Goal: Information Seeking & Learning: Learn about a topic

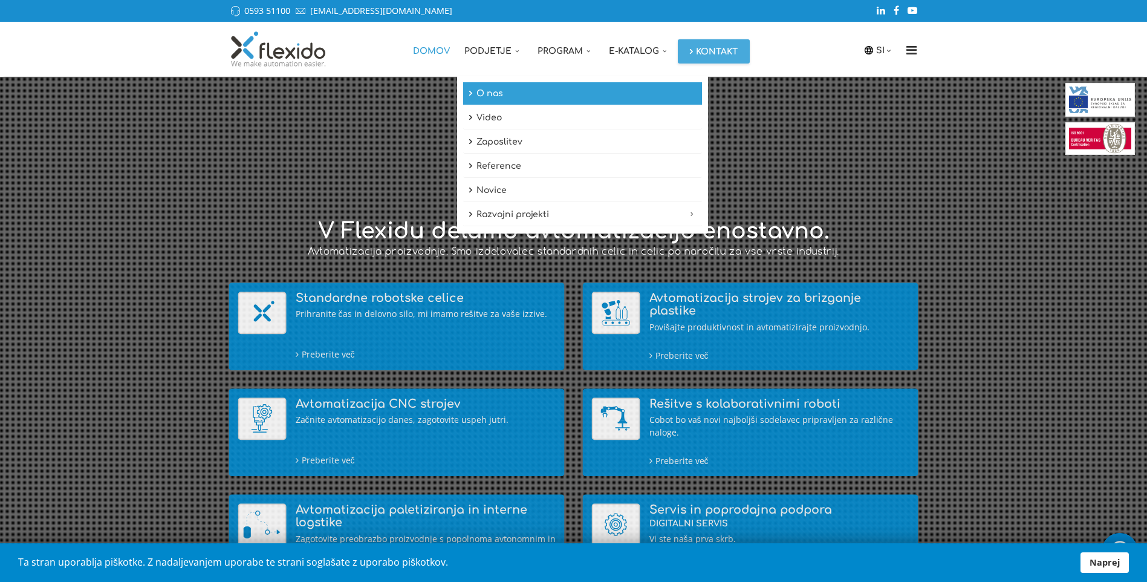
click at [494, 90] on link "O nas" at bounding box center [582, 93] width 239 height 23
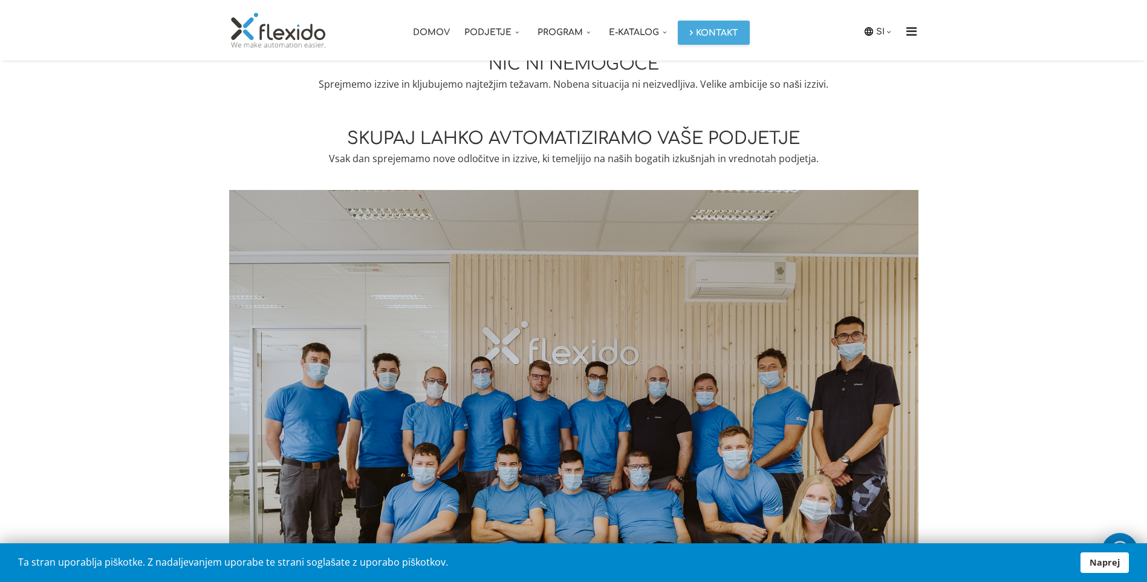
scroll to position [1105, 0]
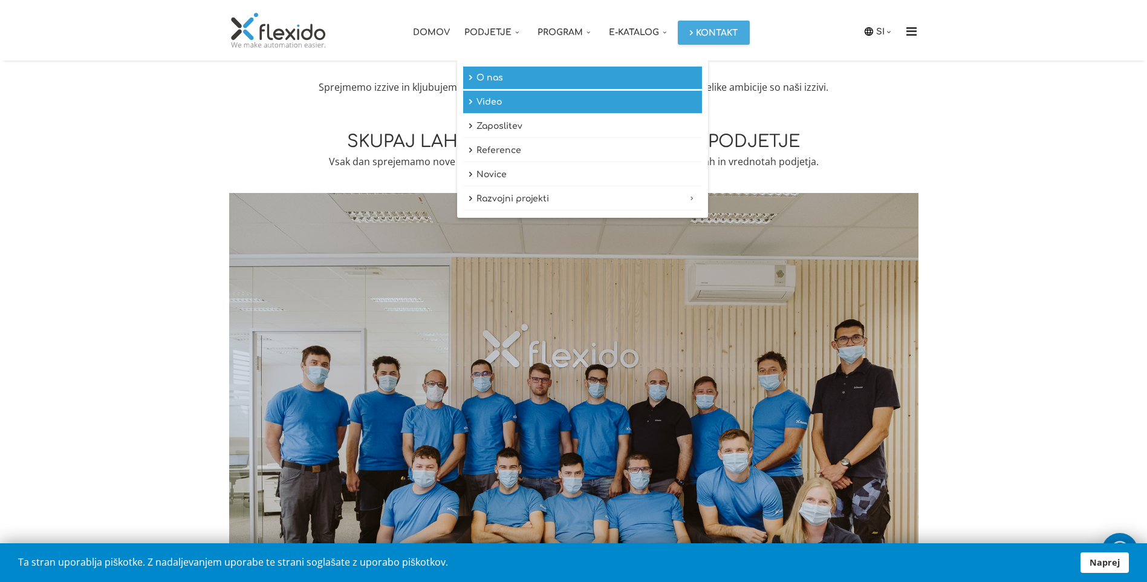
click at [491, 107] on link "Video" at bounding box center [582, 102] width 239 height 23
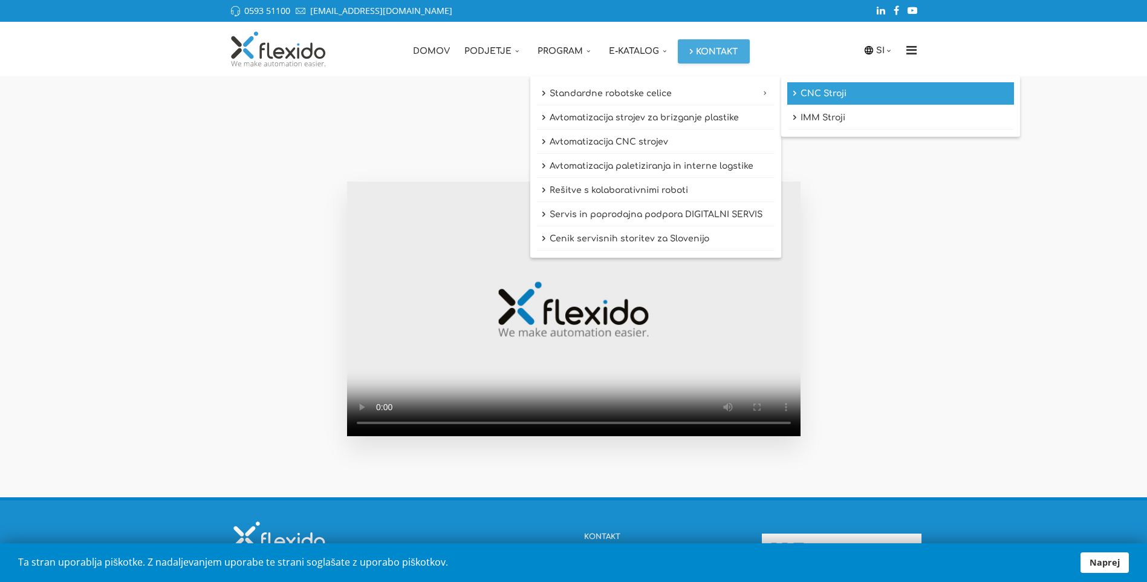
click at [822, 94] on link "CNC Stroji" at bounding box center [901, 93] width 227 height 23
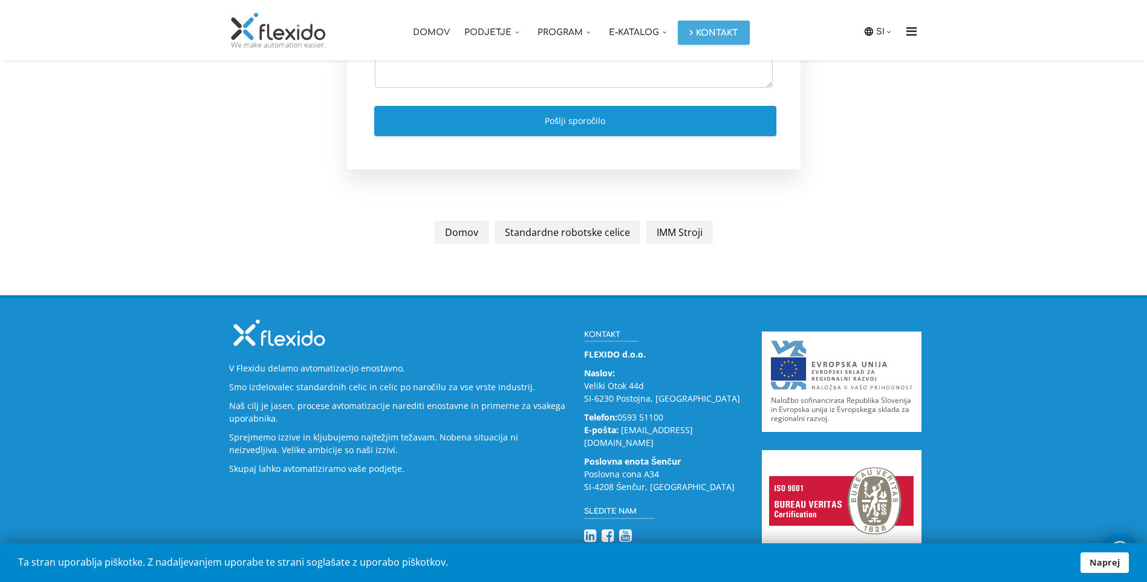
scroll to position [1397, 0]
